Goal: Task Accomplishment & Management: Complete application form

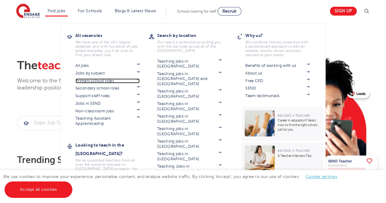
click at [140, 80] on img at bounding box center [137, 79] width 3 height 2
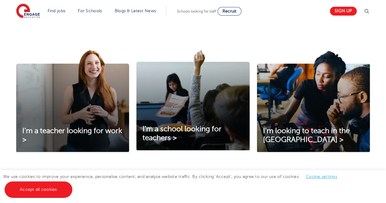
scroll to position [206, 0]
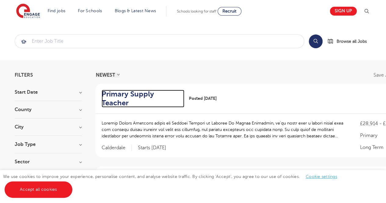
click at [168, 91] on h2 "Primary Supply Teacher" at bounding box center [141, 99] width 78 height 18
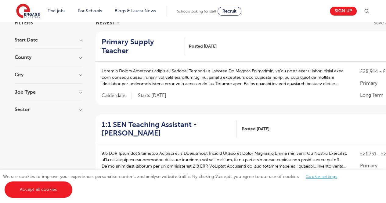
scroll to position [53, 0]
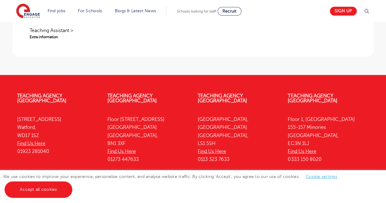
scroll to position [684, 0]
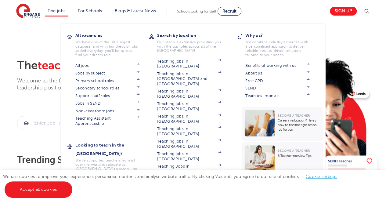
click at [173, 189] on link "Teaching jobs in [GEOGRAPHIC_DATA]" at bounding box center [189, 194] width 64 height 10
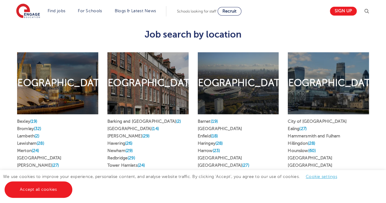
scroll to position [302, 0]
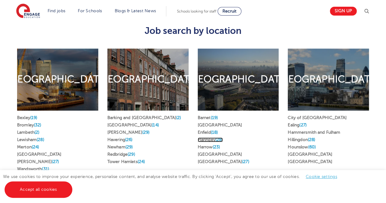
click at [208, 137] on link "Haringey (28)" at bounding box center [210, 139] width 25 height 5
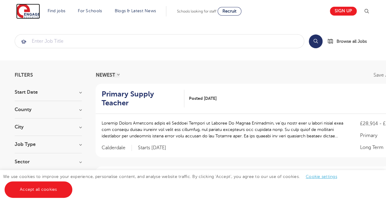
click at [30, 8] on img at bounding box center [28, 11] width 24 height 15
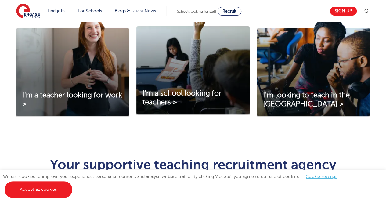
scroll to position [226, 0]
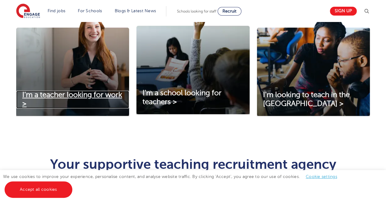
click at [64, 96] on span "I'm a teacher looking for work >" at bounding box center [72, 99] width 100 height 17
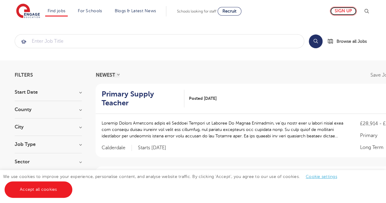
click at [341, 14] on link "Sign up" at bounding box center [343, 11] width 27 height 9
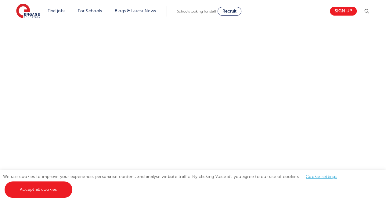
scroll to position [361, 0]
click at [264, 79] on div "Let us know more about you!" at bounding box center [193, 13] width 370 height 332
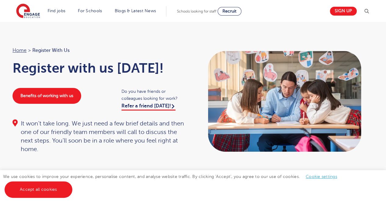
scroll to position [0, 0]
